Goal: Complete application form: Complete application form

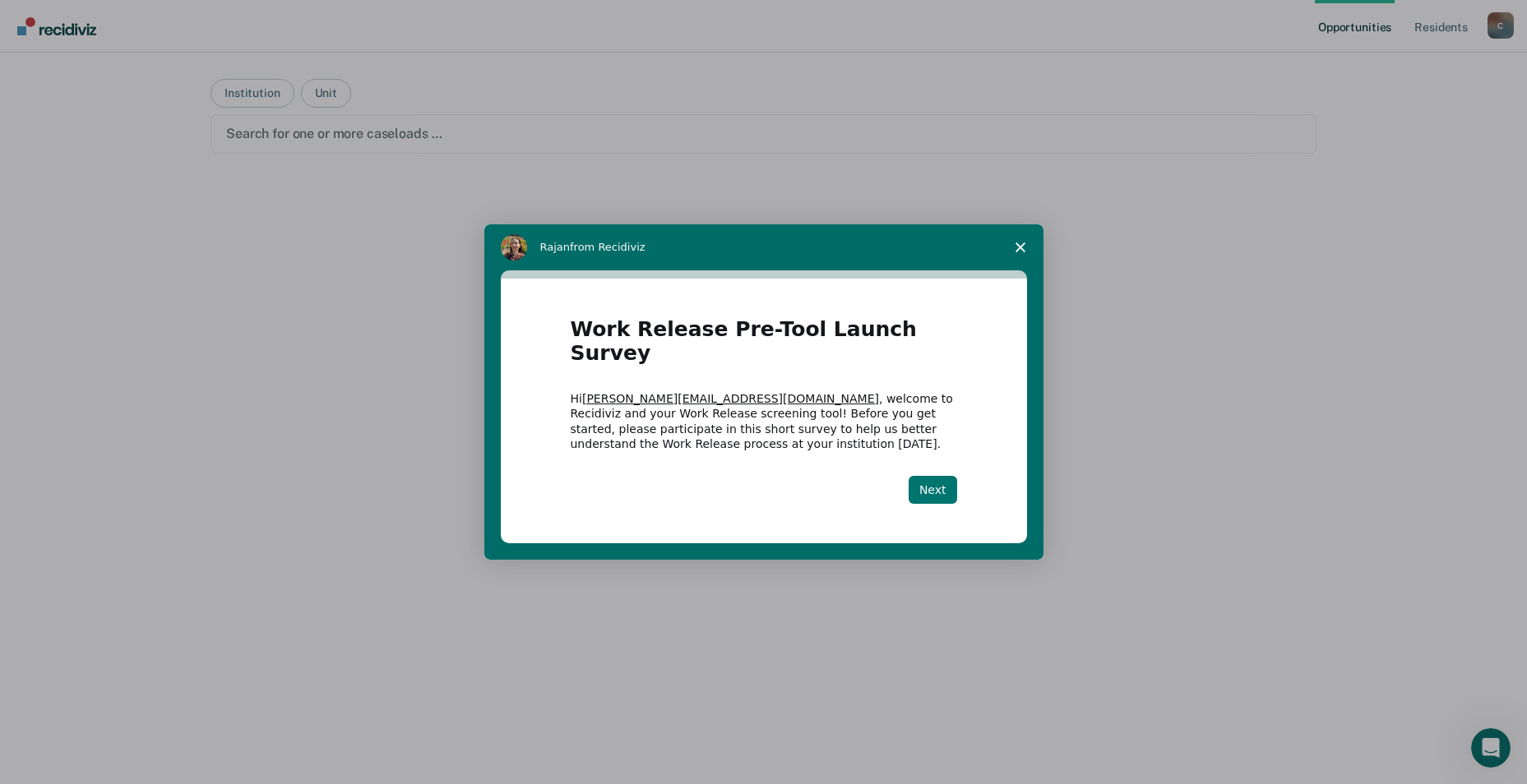
click at [934, 478] on button "Next" at bounding box center [934, 490] width 49 height 28
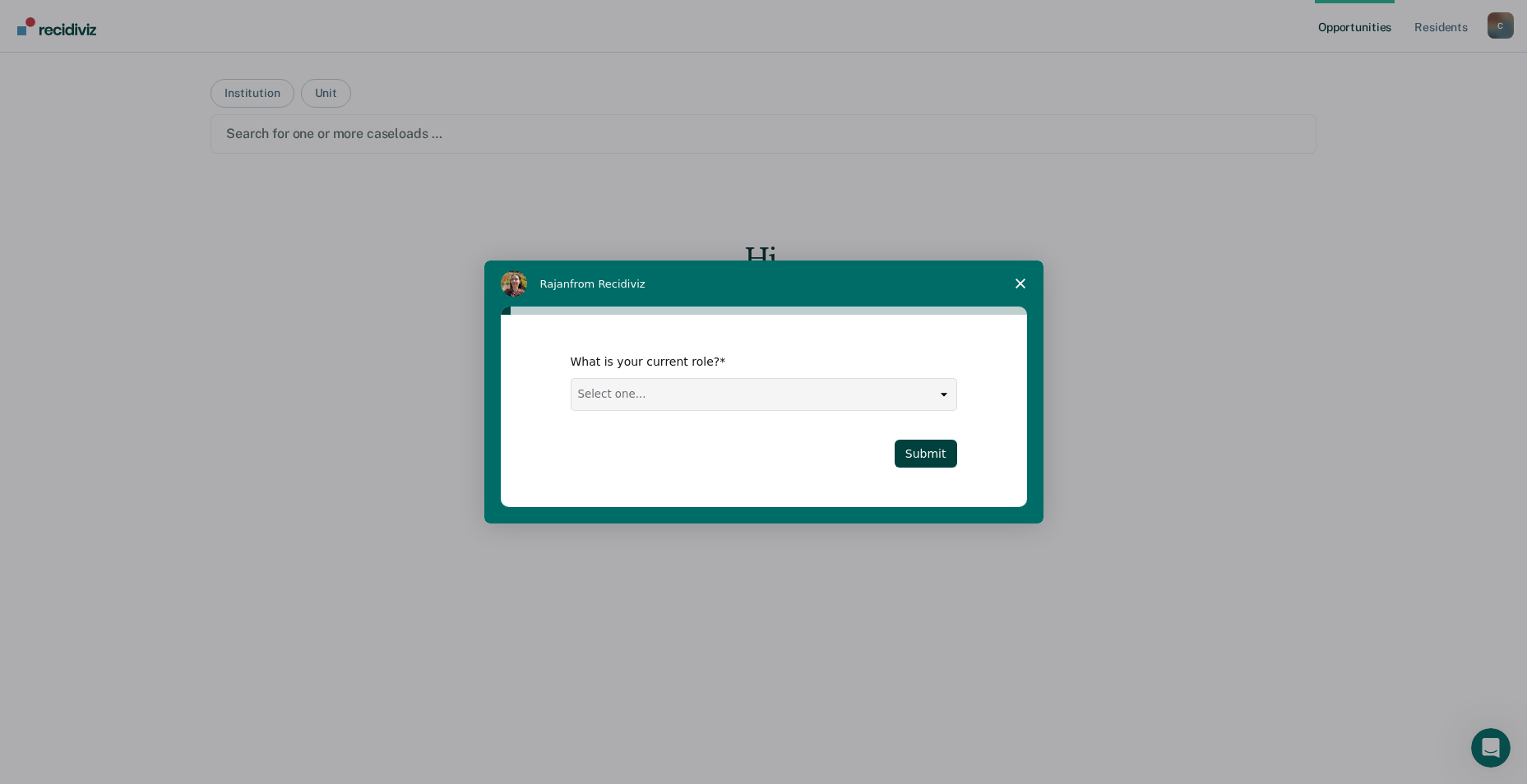
click at [715, 402] on select "Select one... Case Manager FUM Assistant [PERSON_NAME] [PERSON_NAME]" at bounding box center [764, 395] width 385 height 31
select select "Case Manager"
click at [572, 379] on select "Select one... Case Manager FUM Assistant [PERSON_NAME] [PERSON_NAME]" at bounding box center [764, 395] width 385 height 31
click at [942, 456] on button "Submit" at bounding box center [926, 454] width 62 height 28
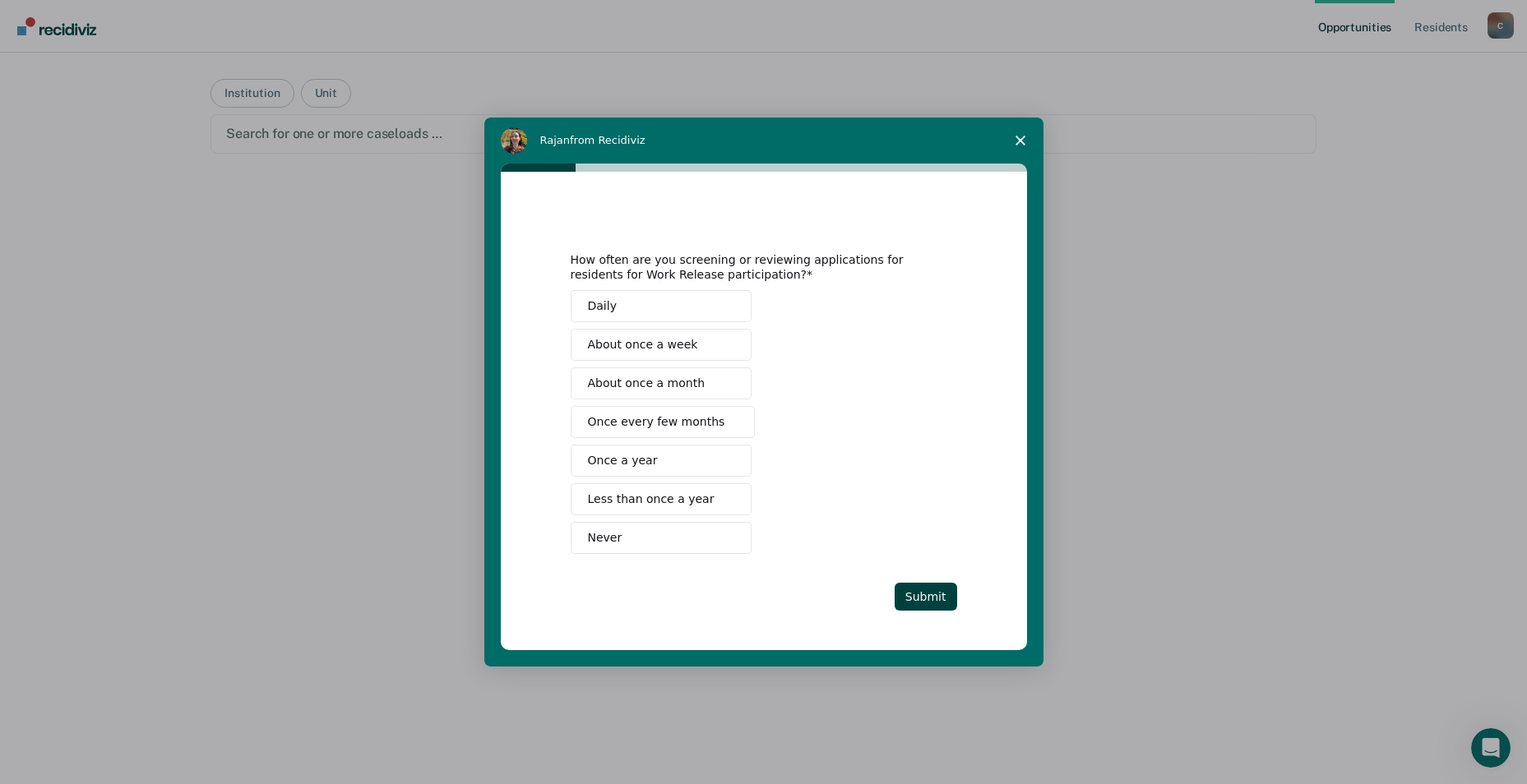
click at [684, 418] on span "Once every few months" at bounding box center [657, 422] width 137 height 17
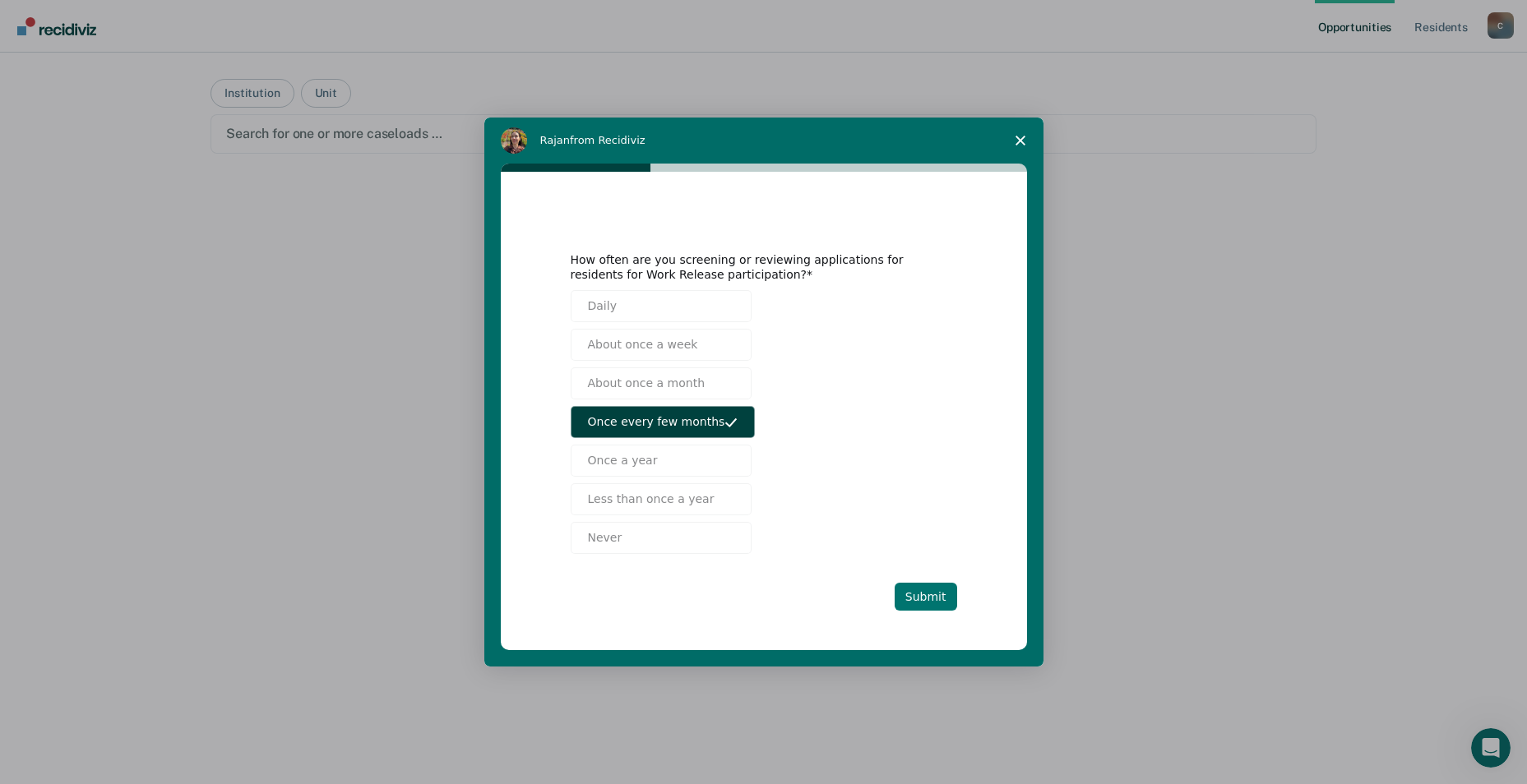
click at [927, 604] on button "Submit" at bounding box center [926, 597] width 62 height 28
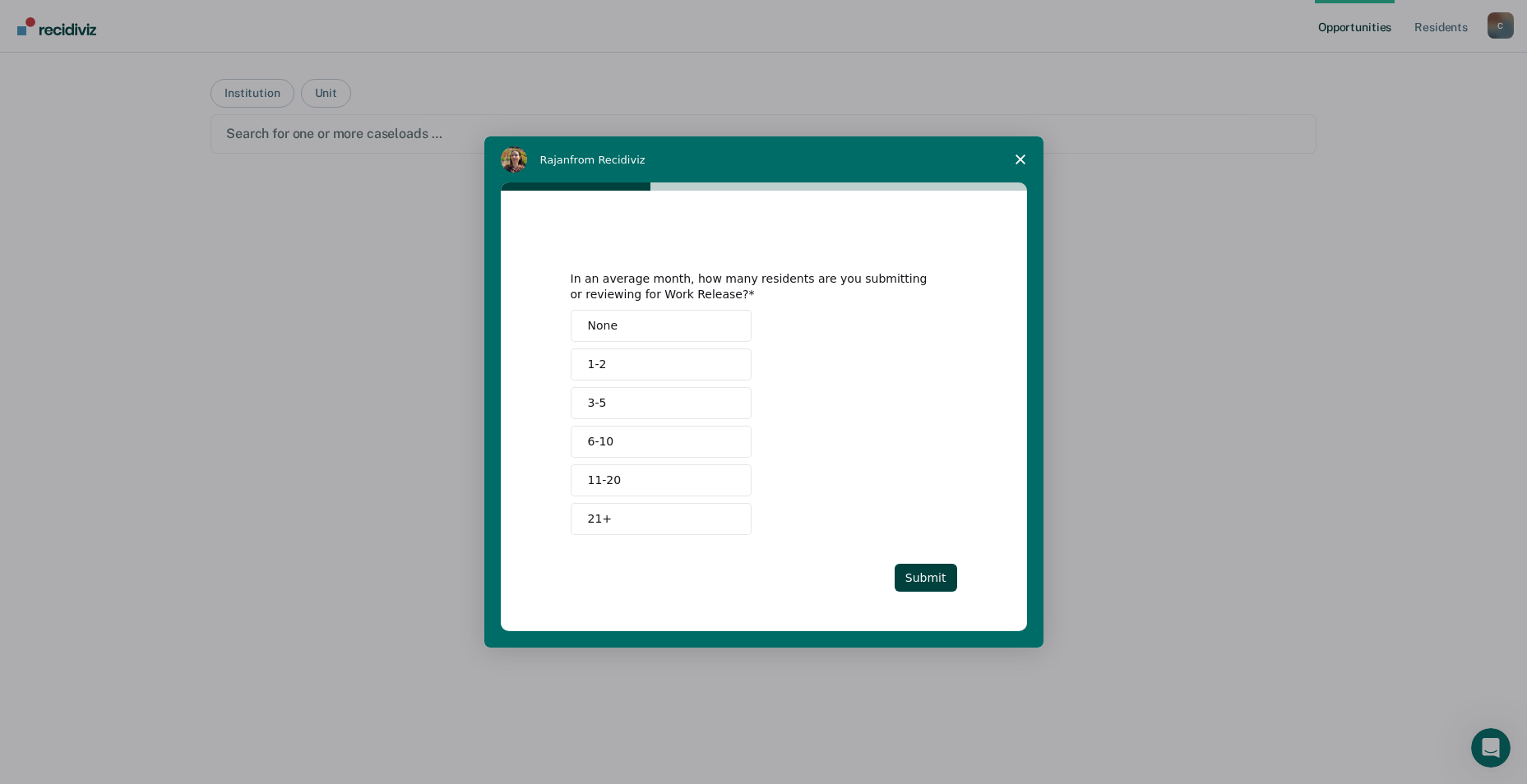
click at [679, 321] on button "None" at bounding box center [661, 325] width 181 height 32
drag, startPoint x: 929, startPoint y: 576, endPoint x: 941, endPoint y: 572, distance: 12.6
click at [929, 575] on button "Submit" at bounding box center [926, 578] width 62 height 28
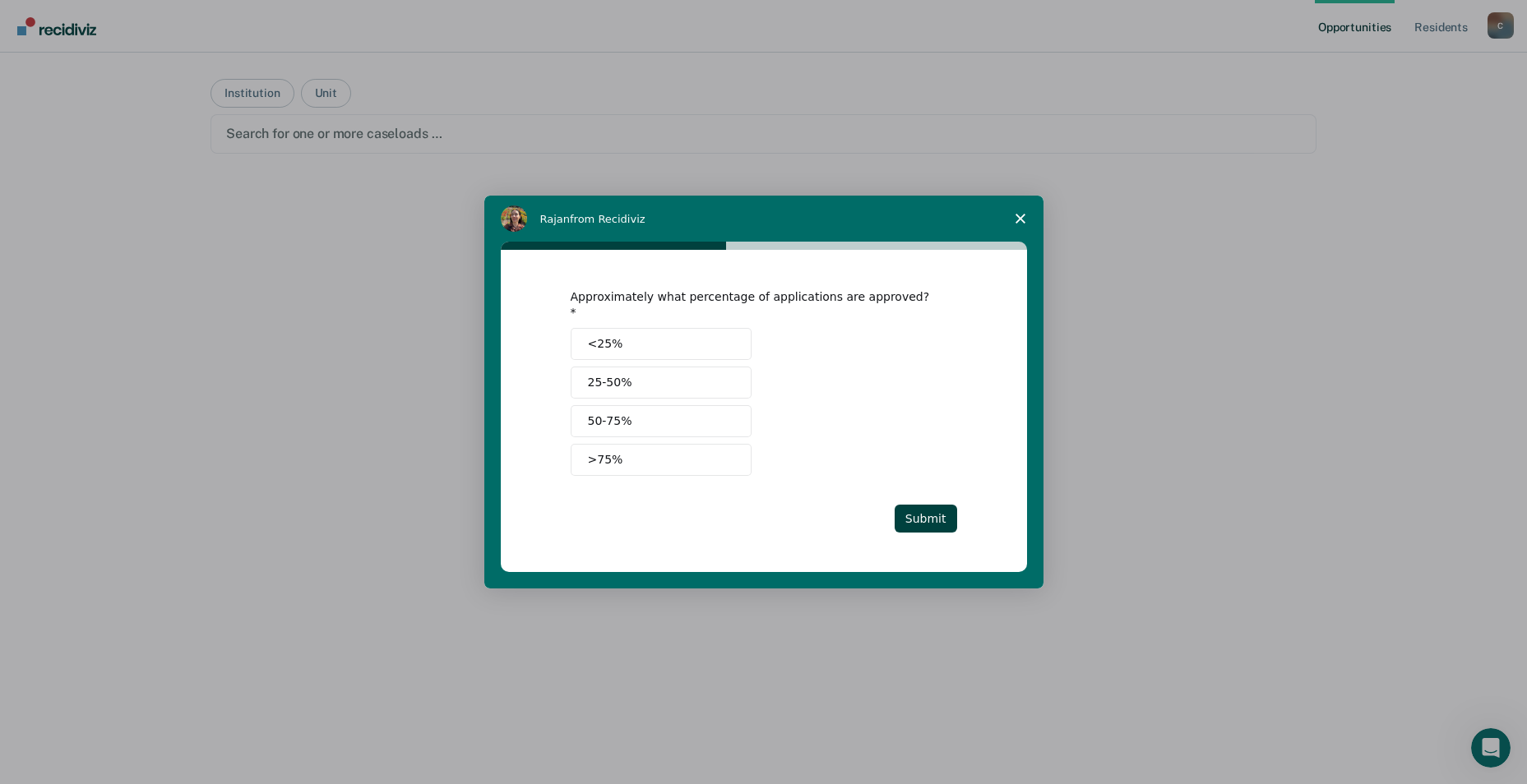
click at [653, 376] on button "25-50%" at bounding box center [661, 382] width 181 height 32
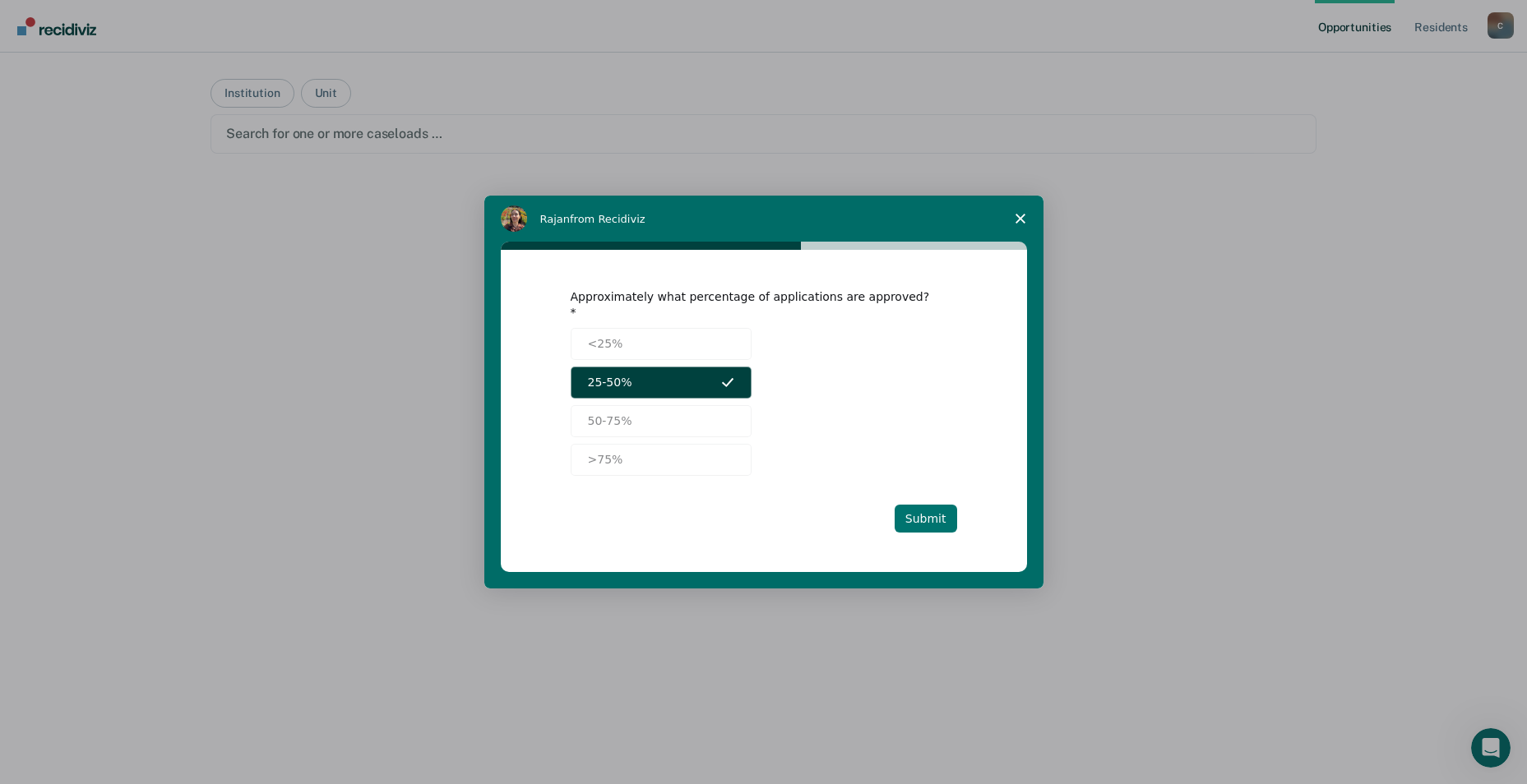
click at [932, 514] on button "Submit" at bounding box center [926, 519] width 62 height 28
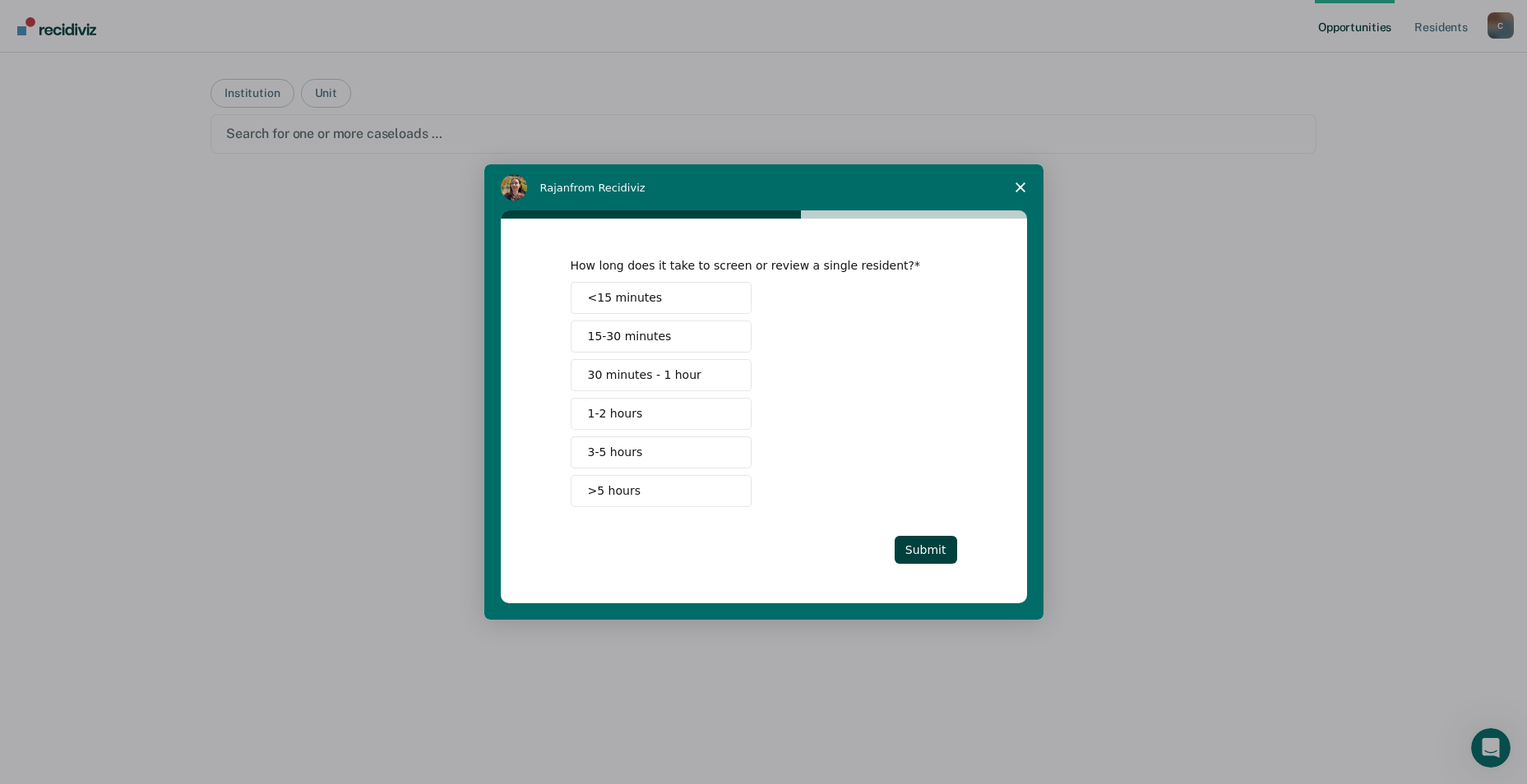
click at [705, 377] on button "30 minutes - 1 hour" at bounding box center [661, 375] width 181 height 32
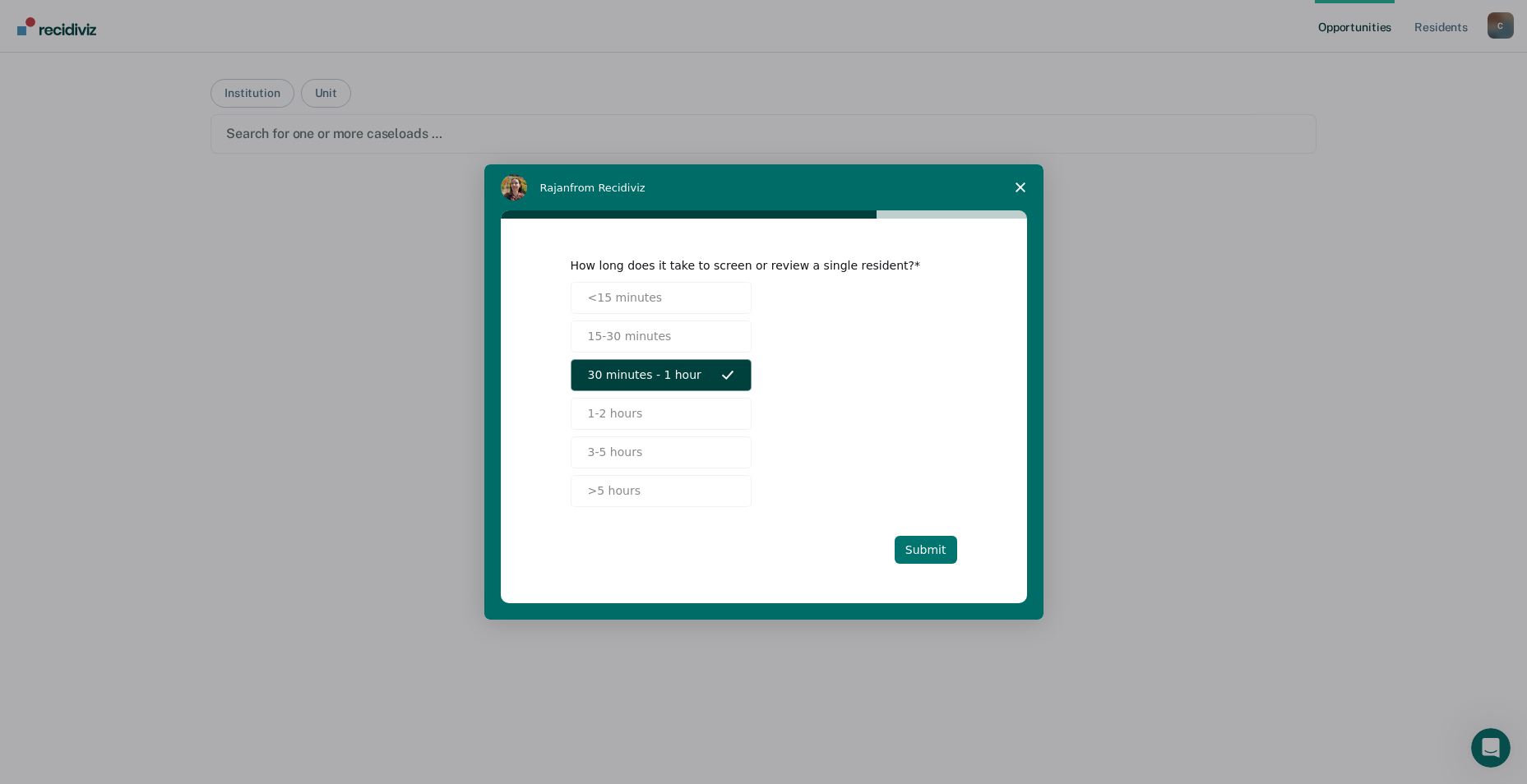
click at [927, 546] on button "Submit" at bounding box center [926, 550] width 62 height 28
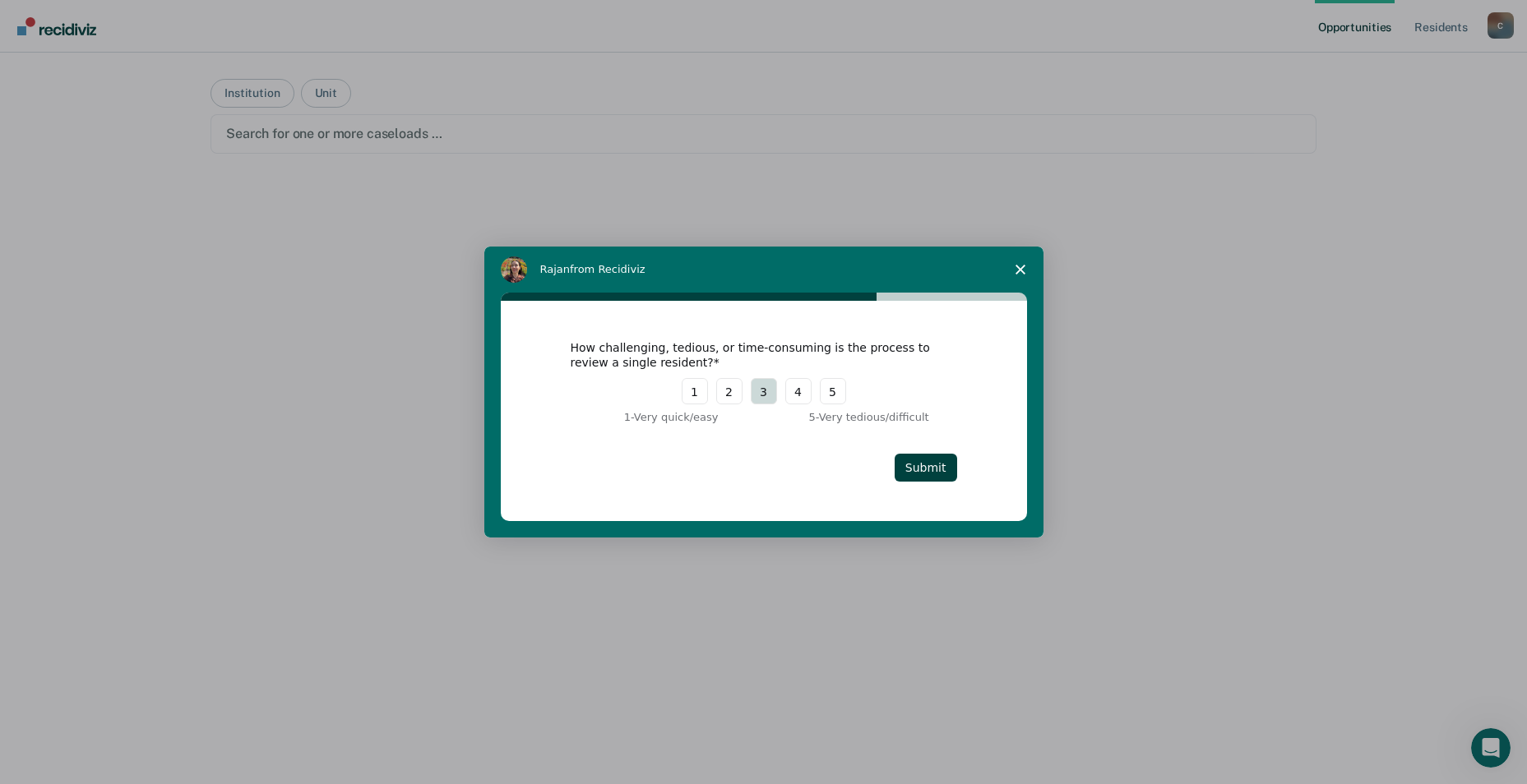
click at [762, 394] on button "3" at bounding box center [764, 391] width 26 height 26
click at [941, 464] on button "Submit" at bounding box center [926, 467] width 62 height 28
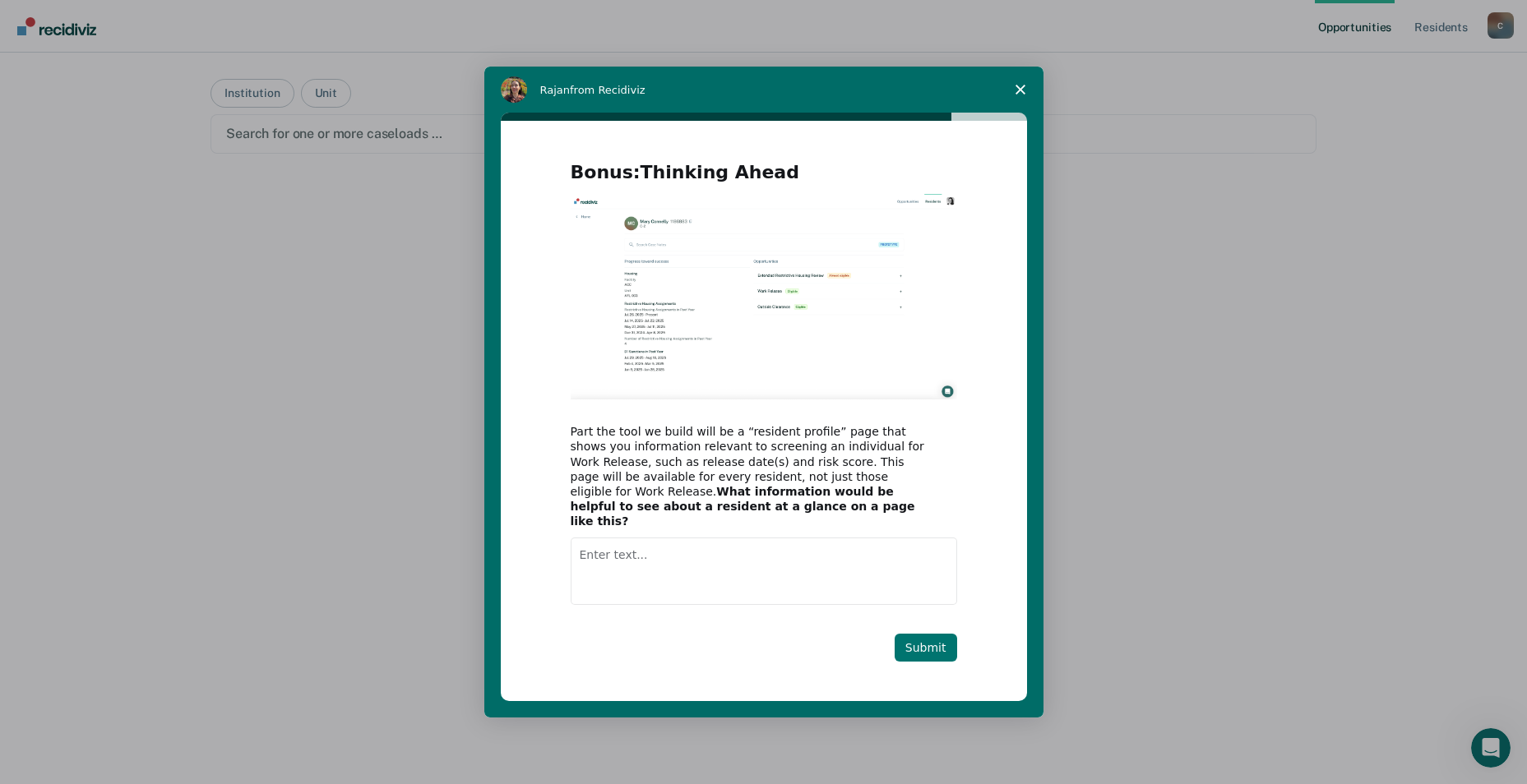
click at [922, 640] on button "Submit" at bounding box center [926, 648] width 62 height 28
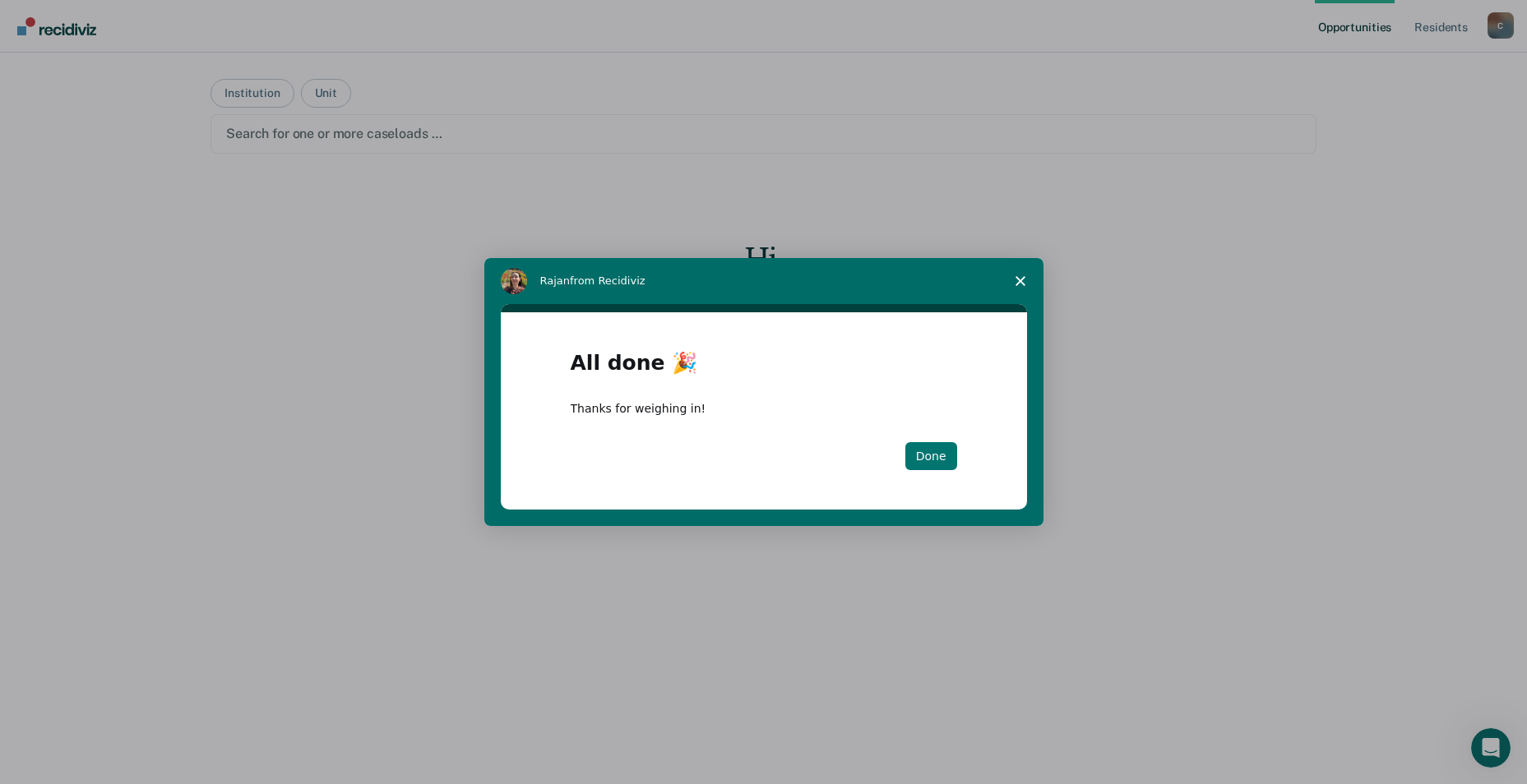
click at [931, 449] on button "Done" at bounding box center [932, 456] width 52 height 28
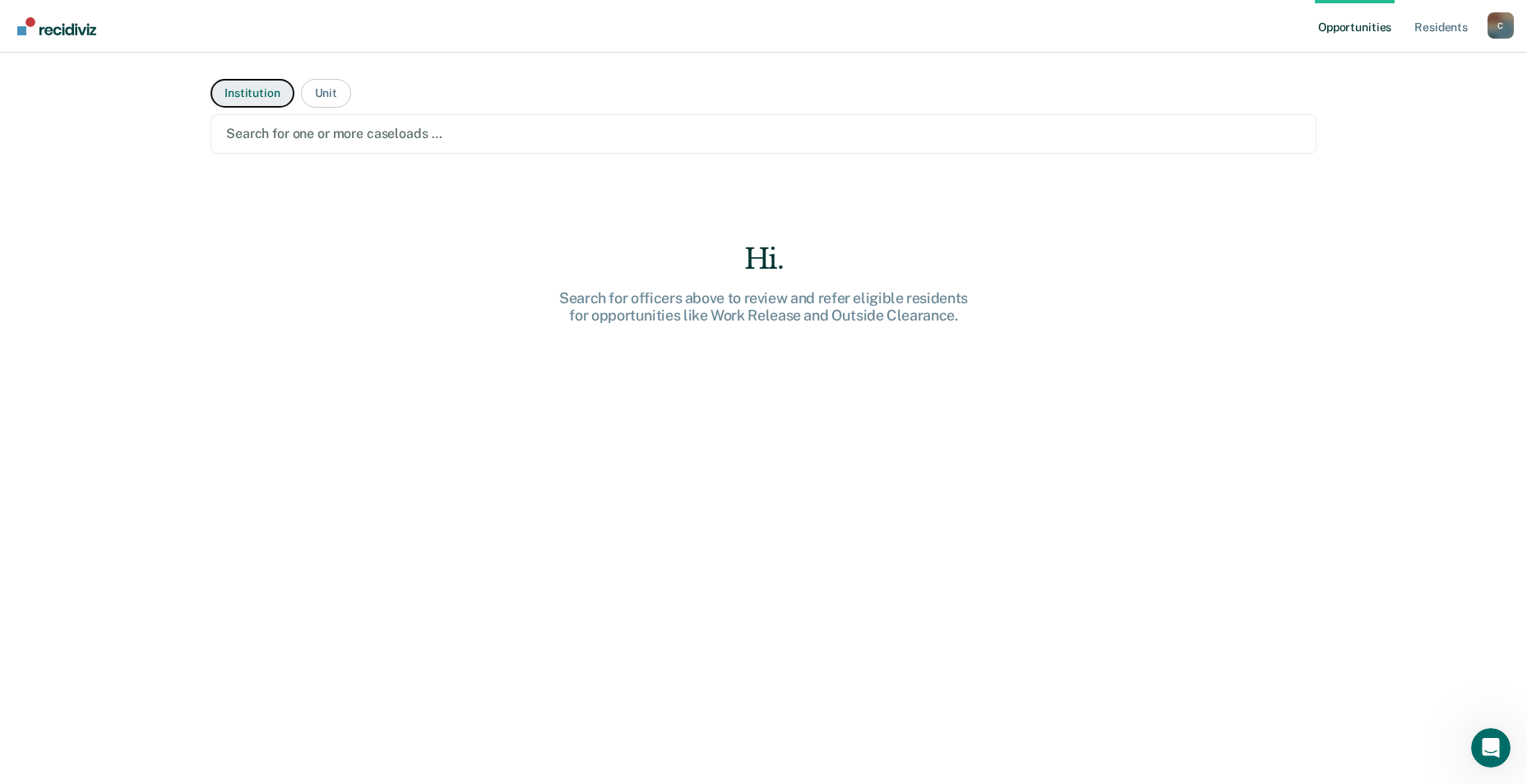
click at [225, 88] on button "Institution" at bounding box center [252, 93] width 83 height 29
click at [554, 154] on main "Institution Unit Search for one or more institutions … Hi. Search for instituti…" at bounding box center [764, 399] width 1146 height 692
click at [520, 134] on div at bounding box center [764, 134] width 1075 height 19
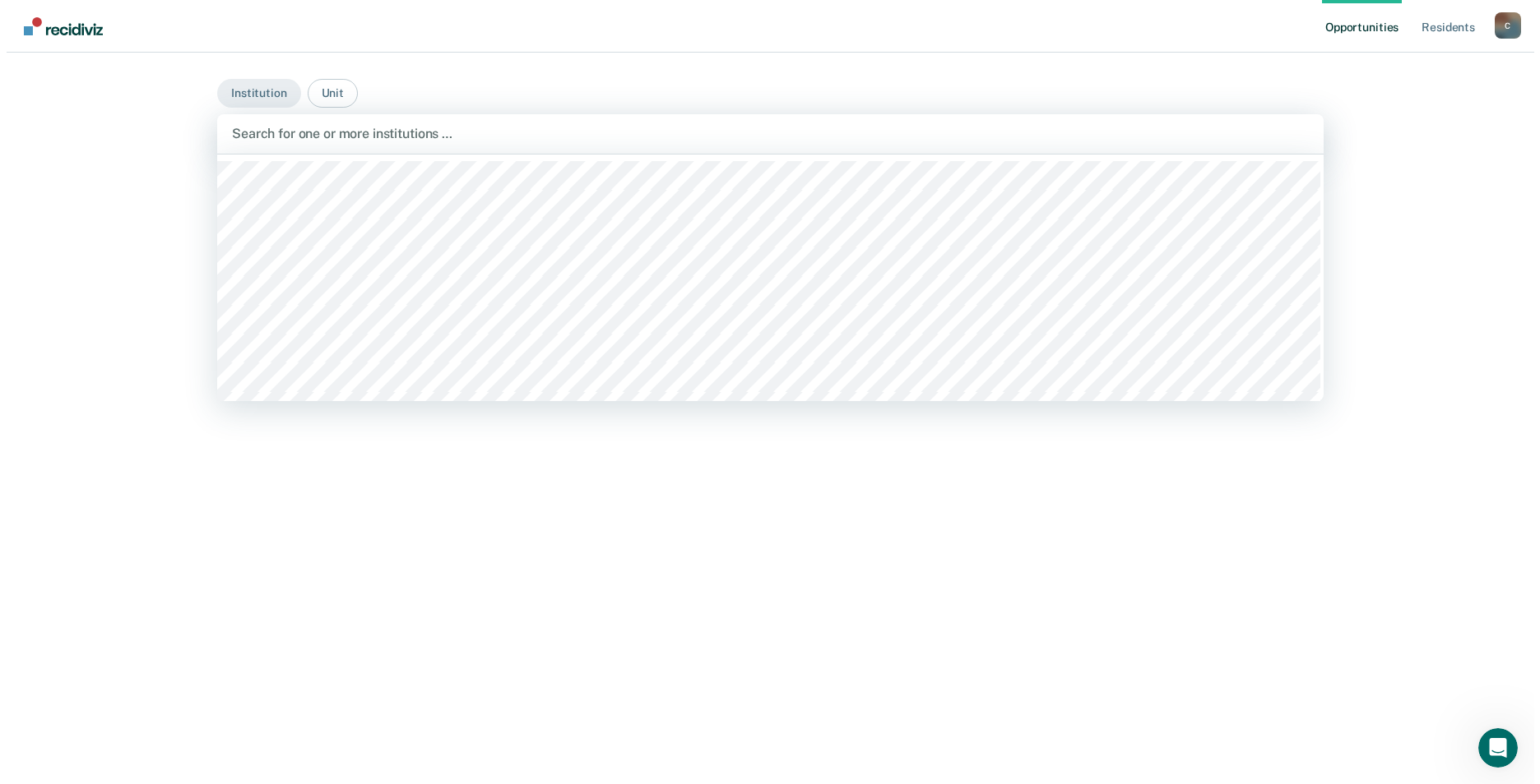
scroll to position [82, 0]
